Goal: Communication & Community: Share content

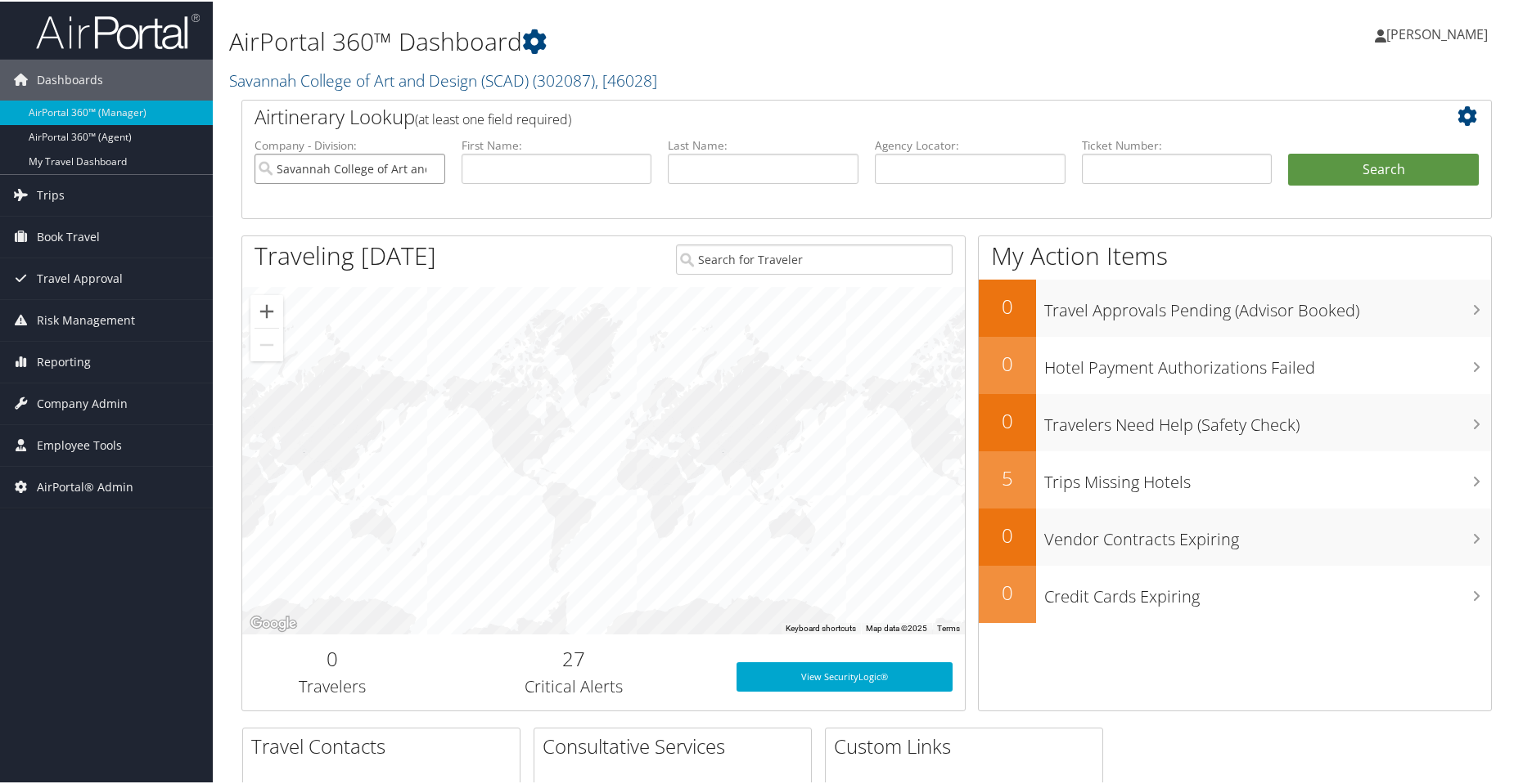
click at [427, 173] on input "Savannah College of Art and Design (SCAD)" at bounding box center [349, 167] width 191 height 30
click at [900, 164] on input "text" at bounding box center [969, 167] width 191 height 30
paste input "DK3CCB"
type input "DK3CCB"
click at [1337, 174] on button "Search" at bounding box center [1383, 168] width 191 height 32
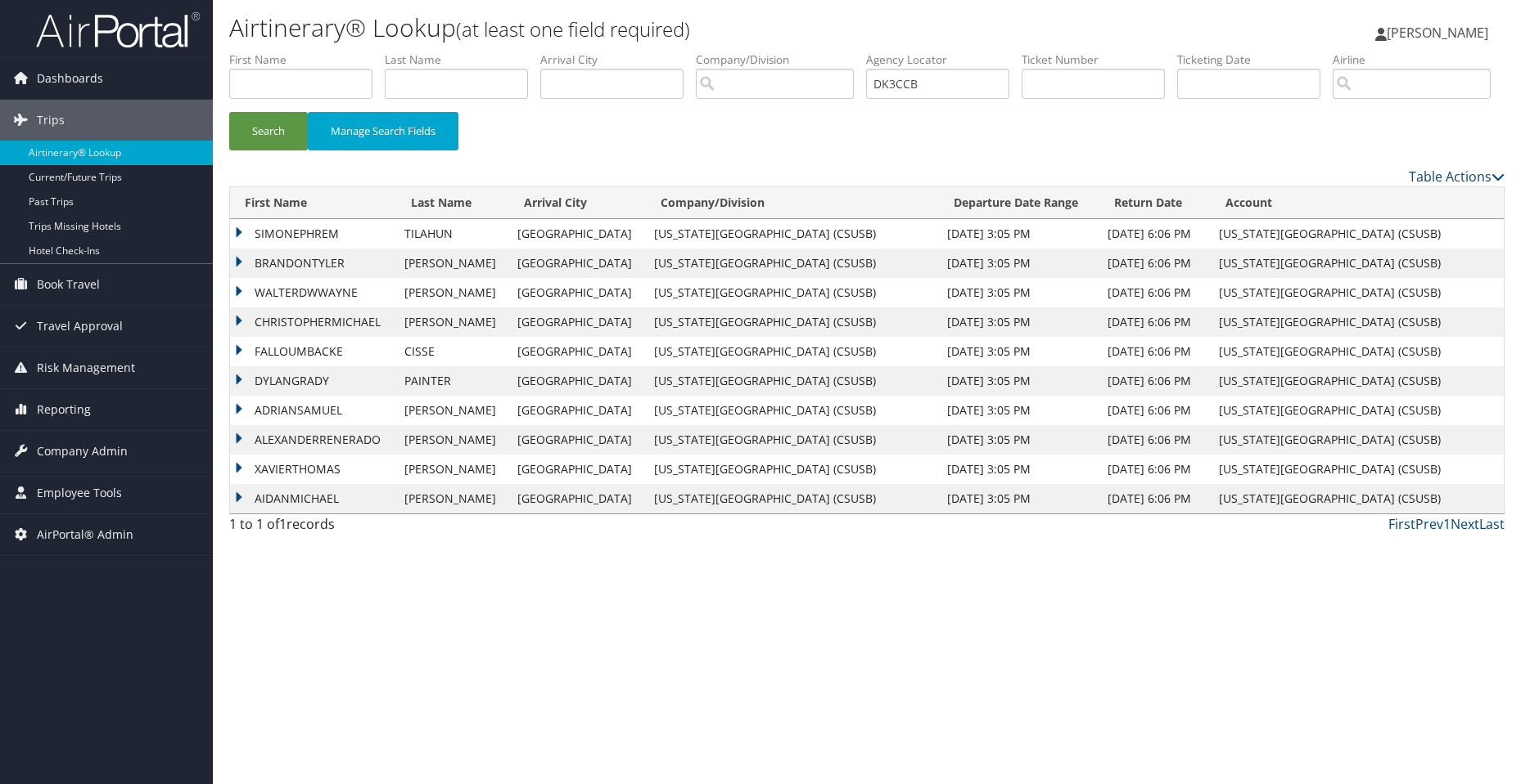
click at [285, 248] on td "SIMONEPHREM" at bounding box center [313, 234] width 166 height 29
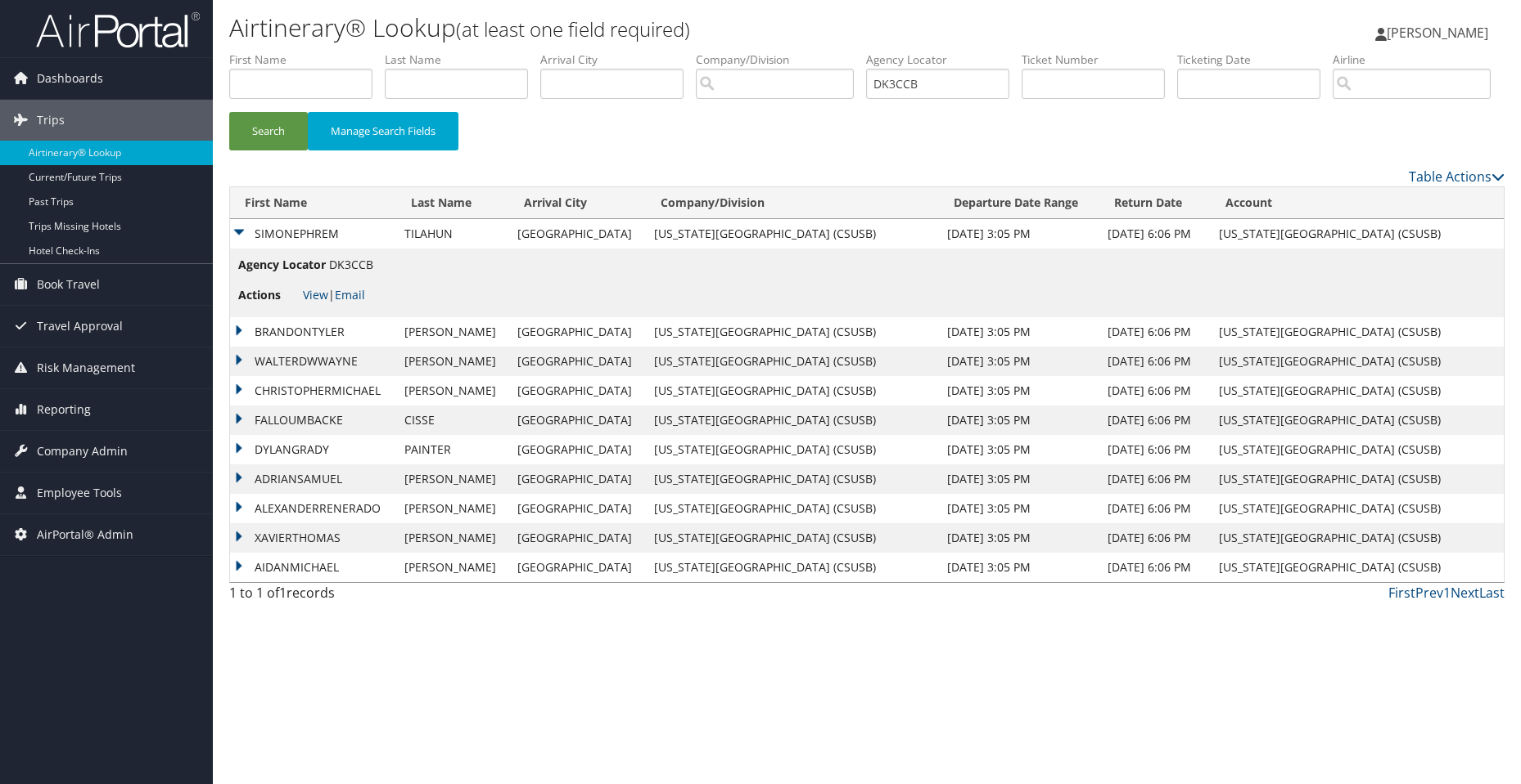
click at [328, 303] on span "View | Email" at bounding box center [335, 295] width 63 height 16
click at [317, 303] on link "View" at bounding box center [316, 295] width 25 height 16
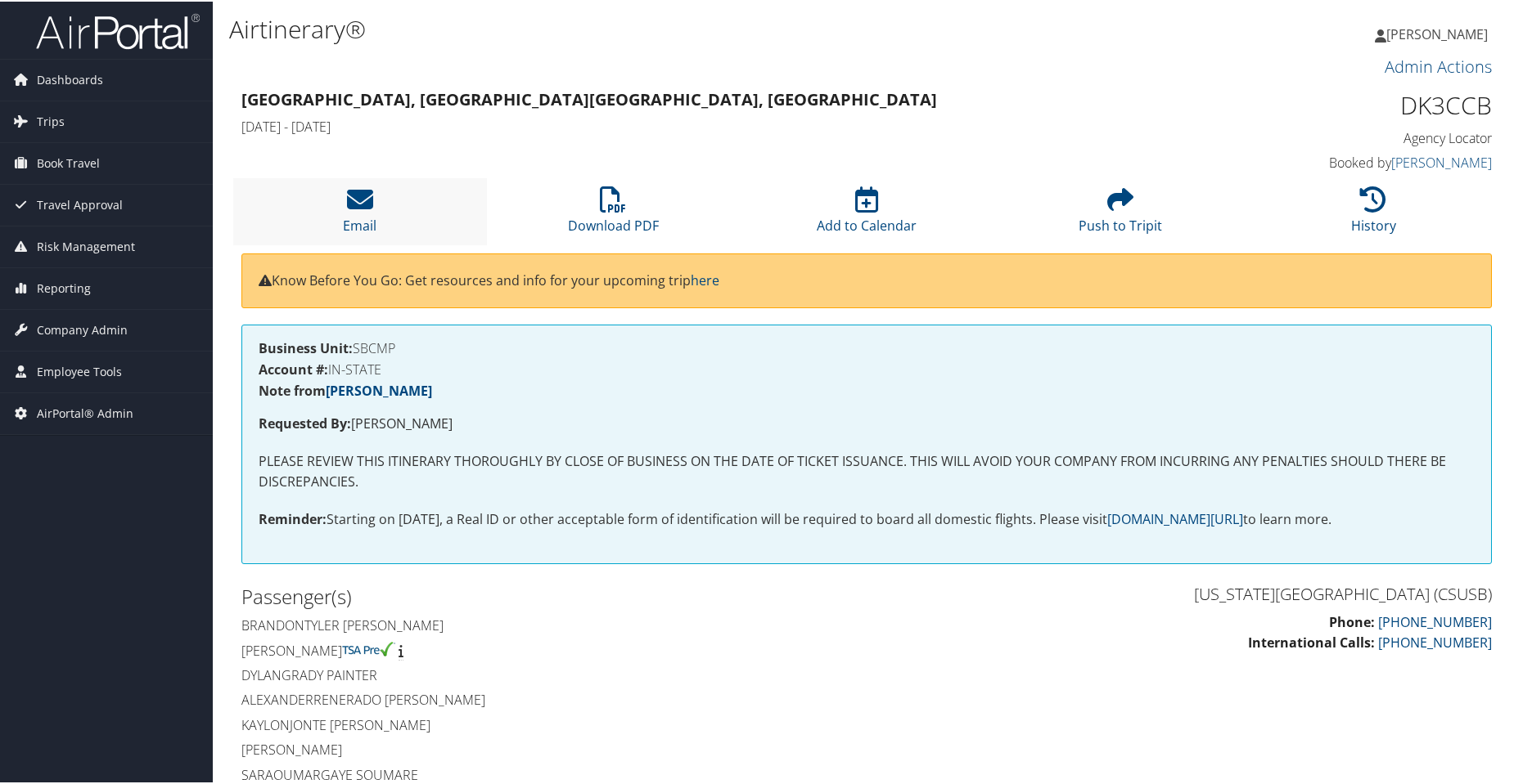
click at [397, 203] on li "Email" at bounding box center [359, 210] width 253 height 66
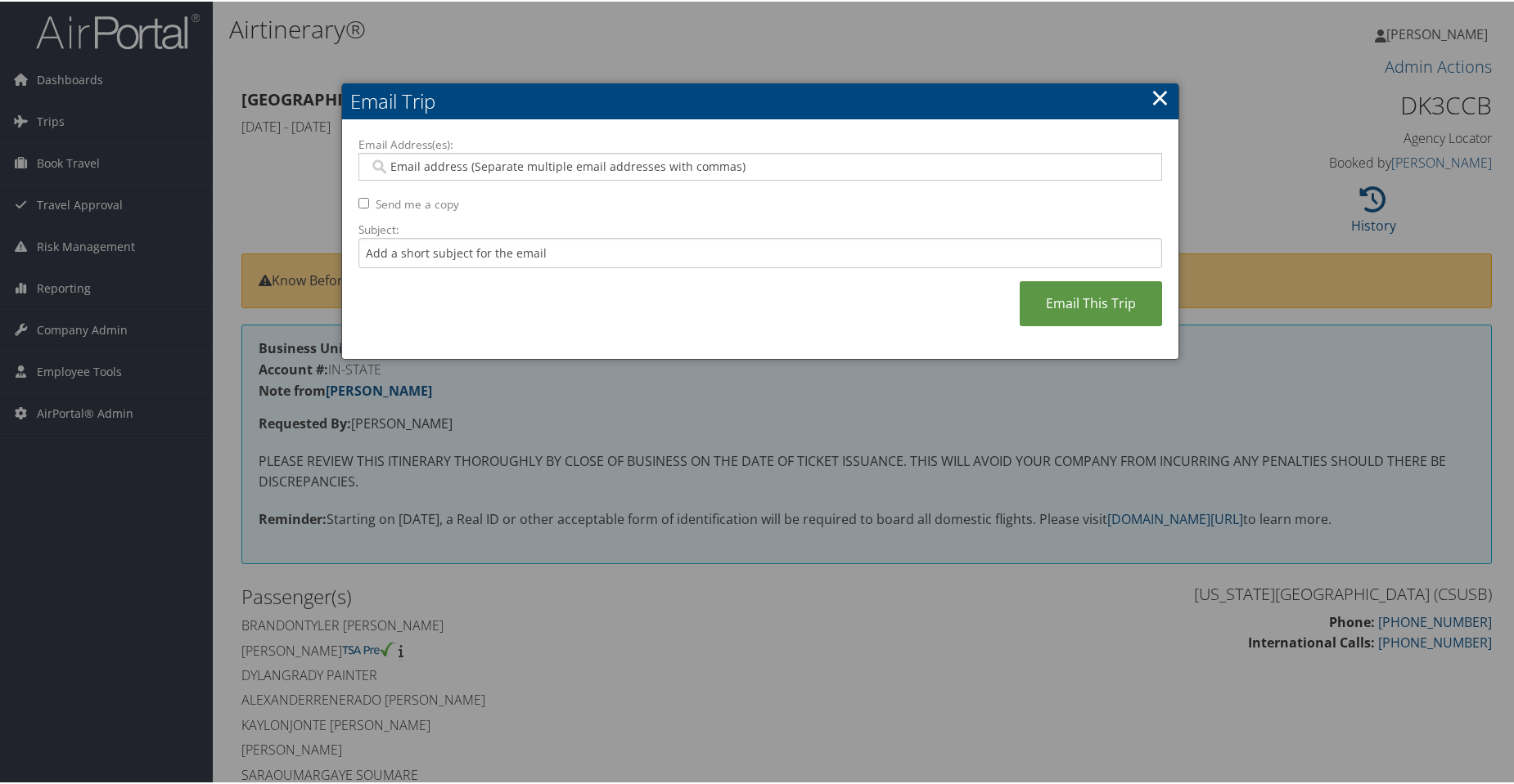
click at [423, 159] on input "Email Address(es):" at bounding box center [759, 165] width 781 height 17
paste input "[PERSON_NAME][EMAIL_ADDRESS][PERSON_NAME][DOMAIN_NAME]"
type input "[PERSON_NAME][EMAIL_ADDRESS][PERSON_NAME][DOMAIN_NAME]"
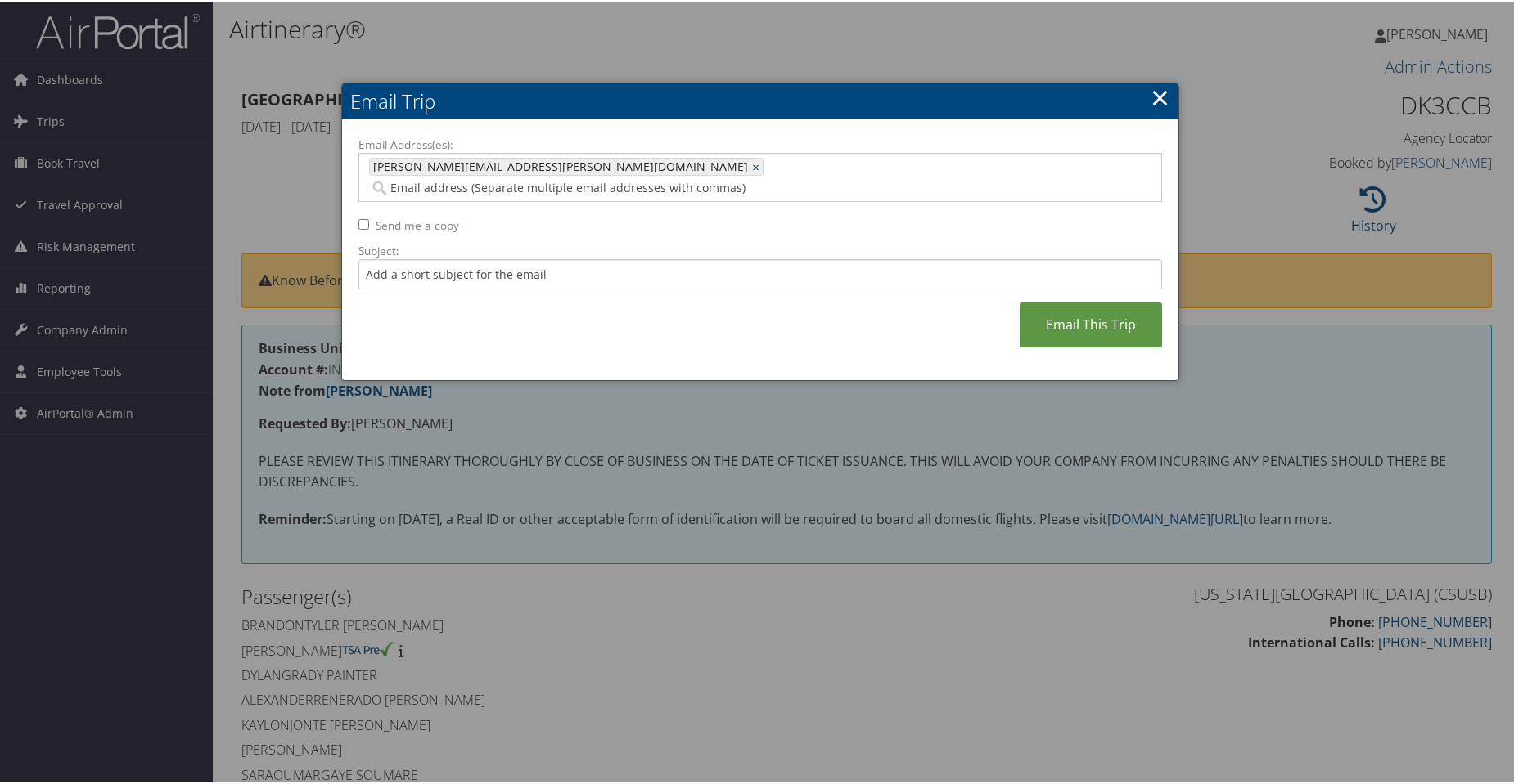
click at [358, 218] on input "Send me a copy" at bounding box center [363, 223] width 11 height 11
checkbox input "true"
click at [450, 258] on input "Subject:" at bounding box center [760, 273] width 804 height 30
type input "Men's Basketball United YVR Flight Itinerary"
click at [1109, 303] on link "Email This Trip" at bounding box center [1091, 324] width 143 height 45
